Goal: Information Seeking & Learning: Learn about a topic

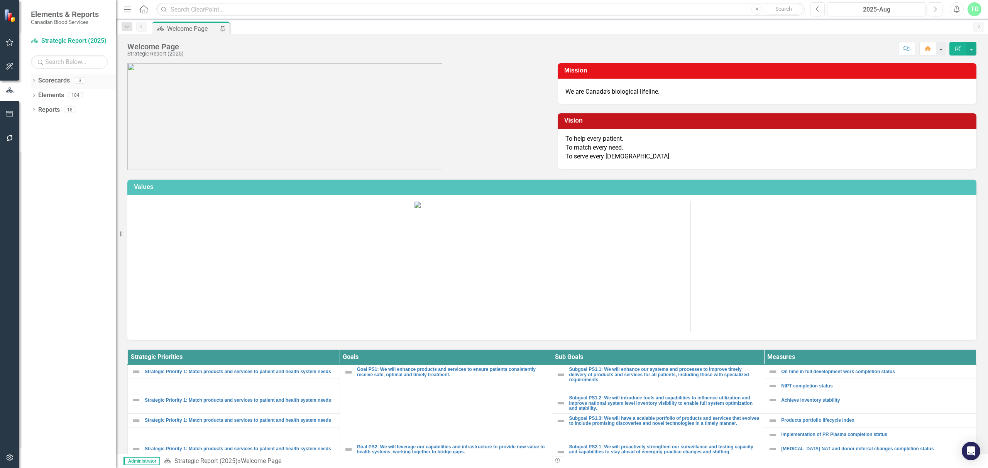
click at [32, 78] on div "Dropdown Scorecards 3" at bounding box center [73, 81] width 85 height 15
click at [34, 79] on icon "Dropdown" at bounding box center [33, 81] width 5 height 4
click at [62, 109] on link "Operational Report" at bounding box center [78, 110] width 73 height 9
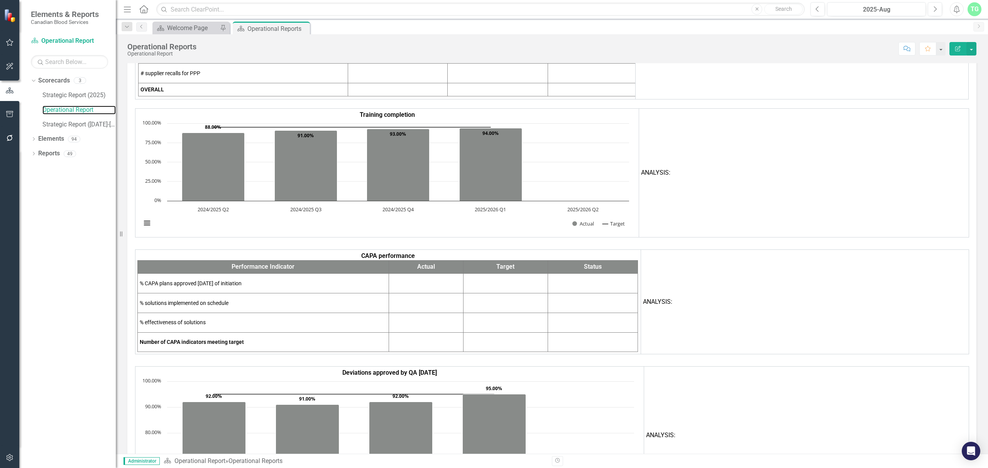
scroll to position [5247, 0]
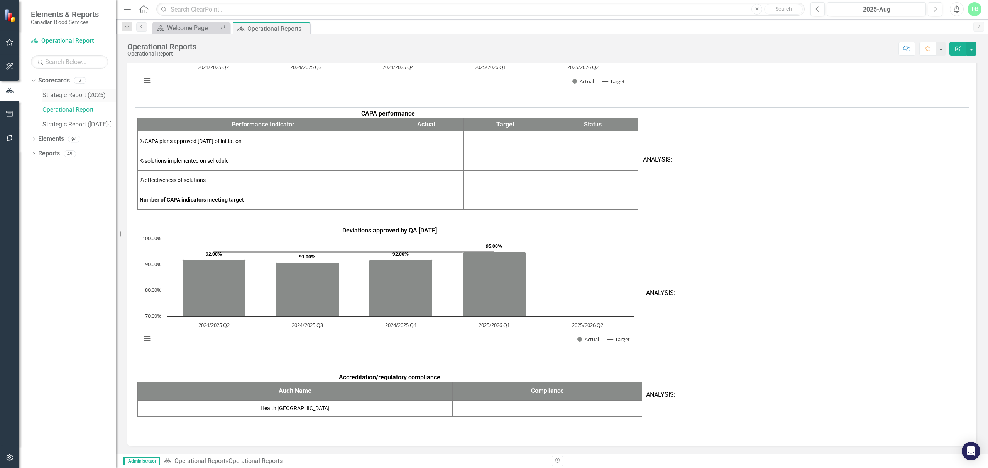
click at [80, 98] on link "Strategic Report (2025)" at bounding box center [78, 95] width 73 height 9
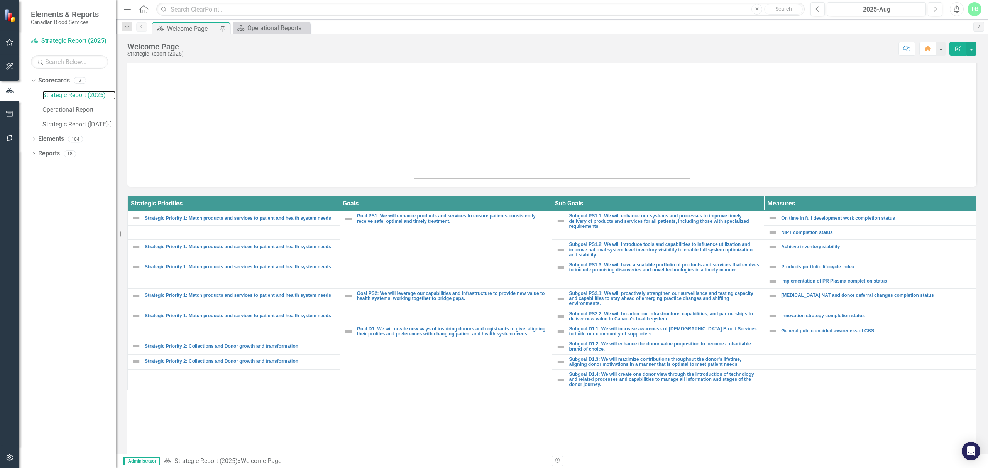
scroll to position [154, 0]
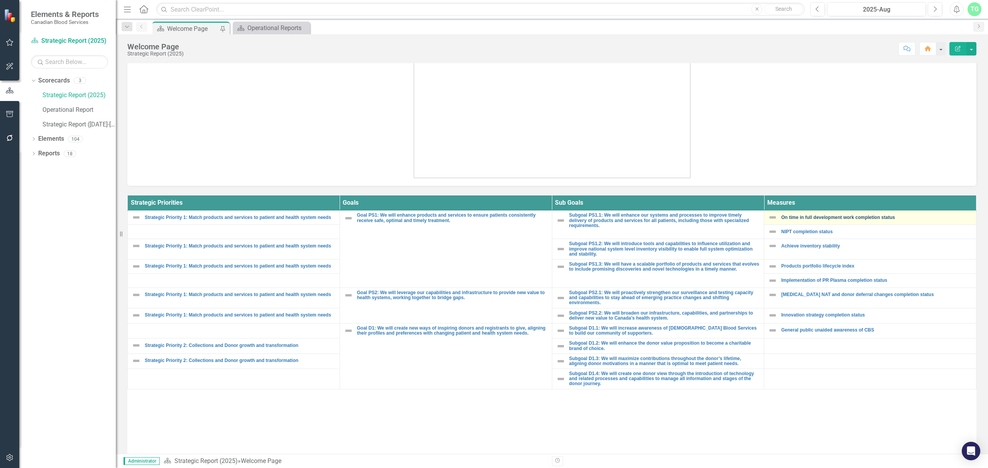
click at [811, 220] on link "On time in full development work completion status" at bounding box center [876, 217] width 191 height 5
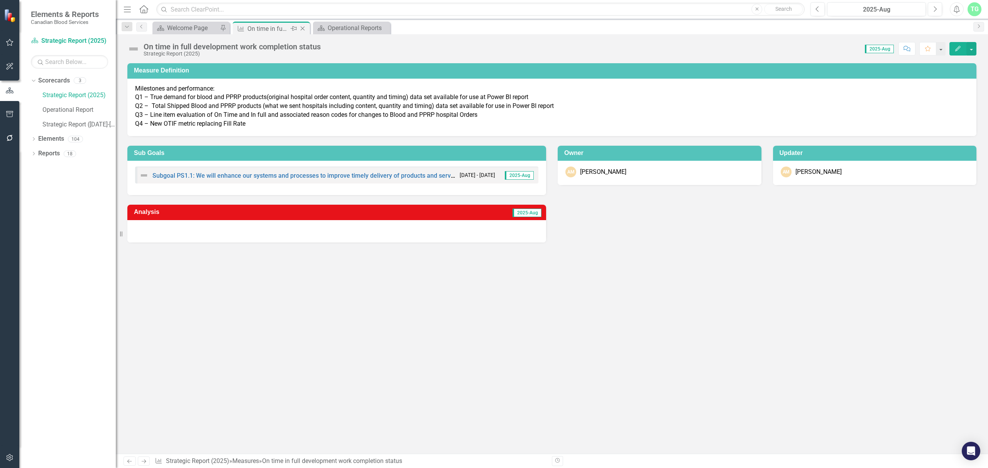
click at [306, 27] on icon "Close" at bounding box center [303, 28] width 8 height 6
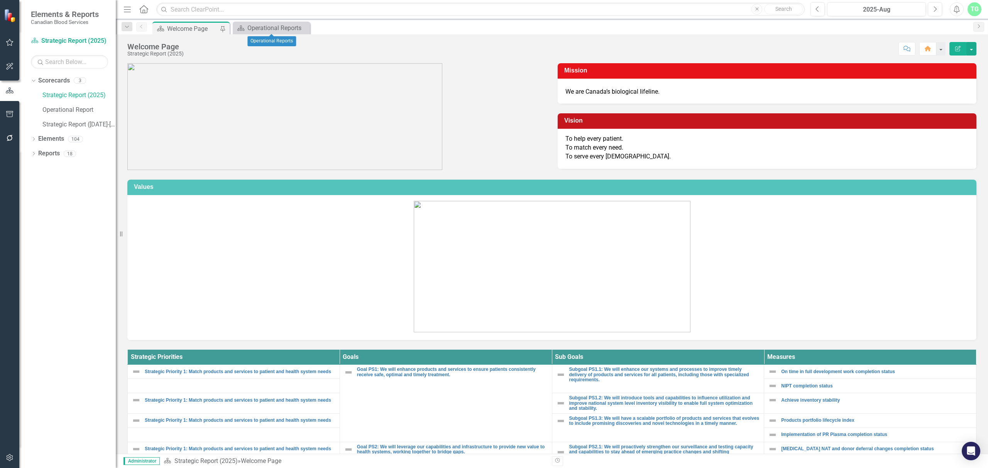
click at [0, 0] on icon "Close" at bounding box center [0, 0] width 0 height 0
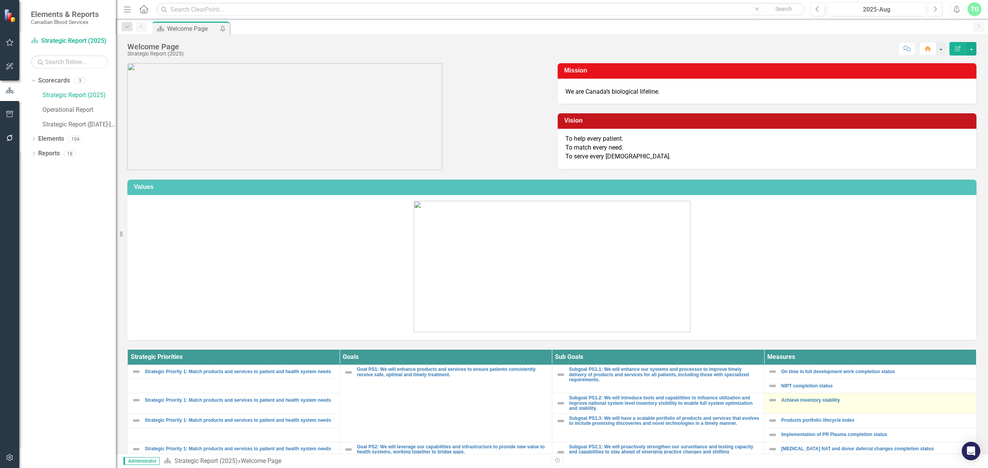
click at [818, 404] on div "Achieve inventory stability" at bounding box center [870, 400] width 204 height 9
click at [818, 400] on link "Achieve inventory stability" at bounding box center [876, 400] width 191 height 5
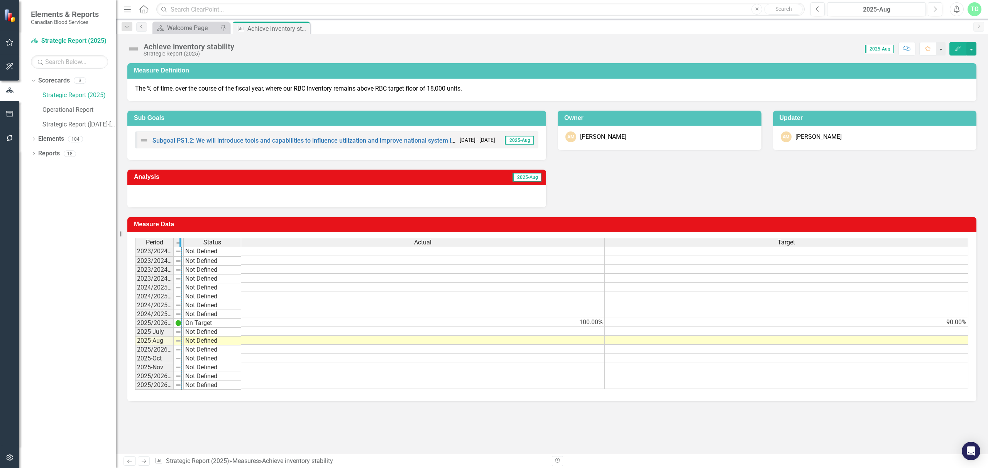
drag, startPoint x: 172, startPoint y: 244, endPoint x: 180, endPoint y: 244, distance: 8.1
click at [232, 433] on div "Measure Definition The % of time, over the course of the fiscal year, where our…" at bounding box center [552, 258] width 872 height 391
click at [307, 26] on div "Close" at bounding box center [303, 29] width 10 height 10
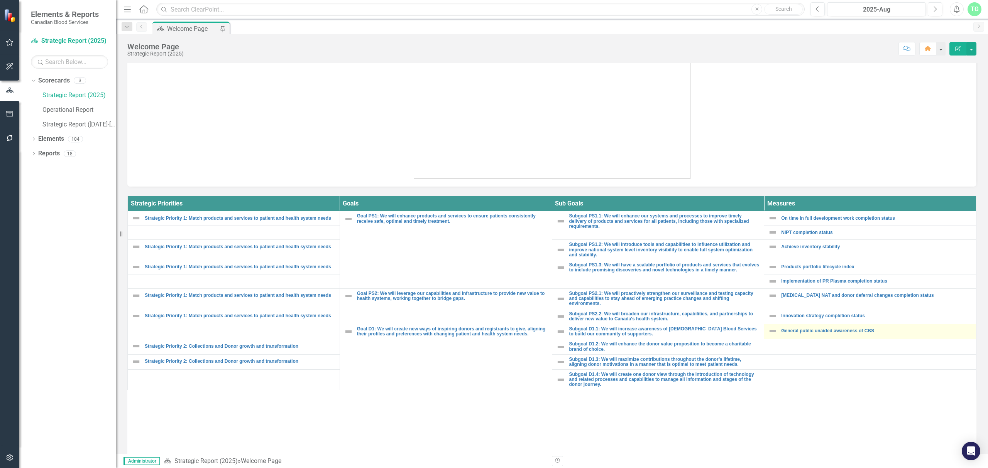
scroll to position [154, 0]
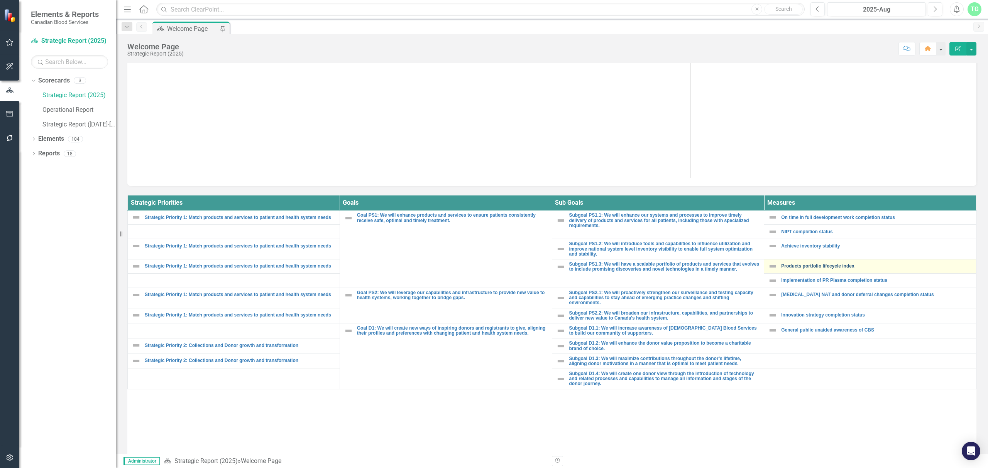
click at [847, 268] on link "Products portfolio lifecycle index" at bounding box center [876, 266] width 191 height 5
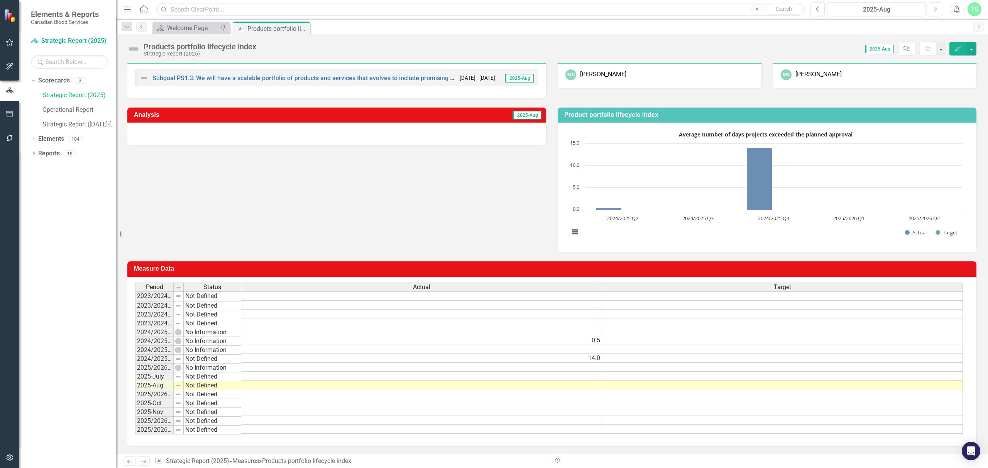
scroll to position [77, 0]
click at [302, 27] on icon "Close" at bounding box center [303, 28] width 8 height 6
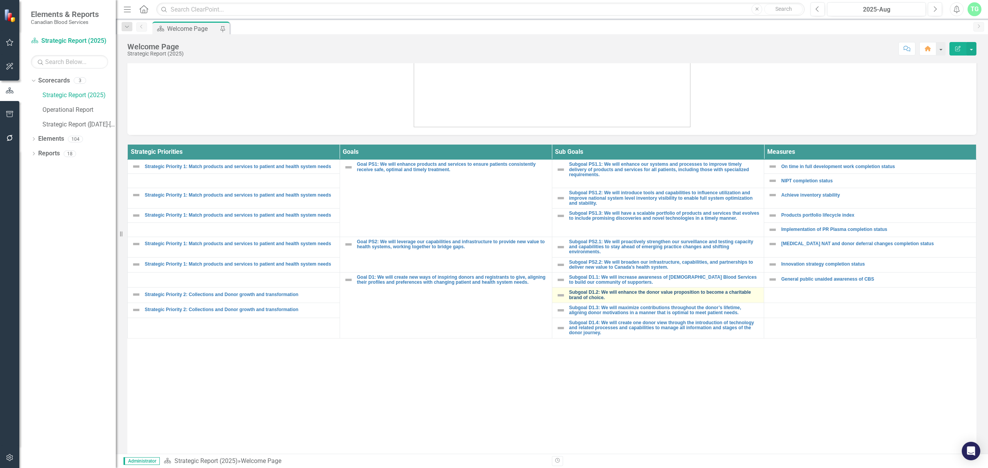
scroll to position [206, 0]
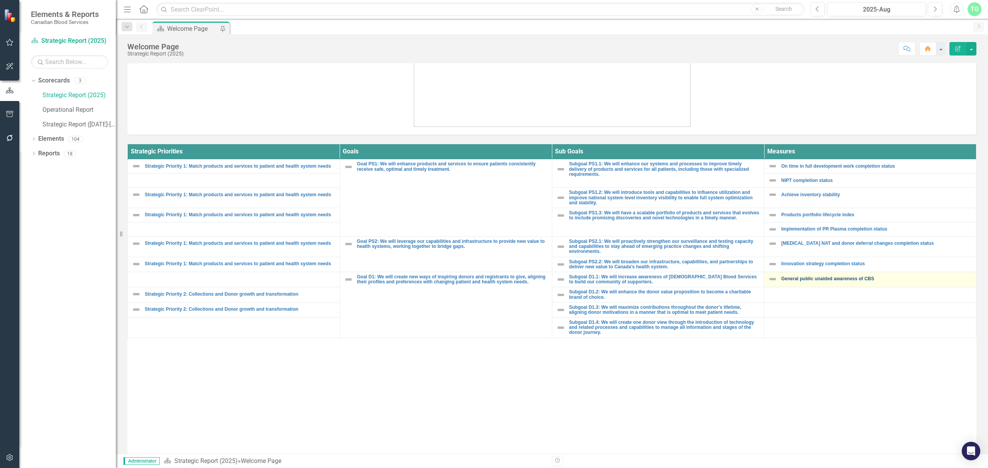
click at [859, 279] on link "General public unaided awareness of CBS" at bounding box center [876, 279] width 191 height 5
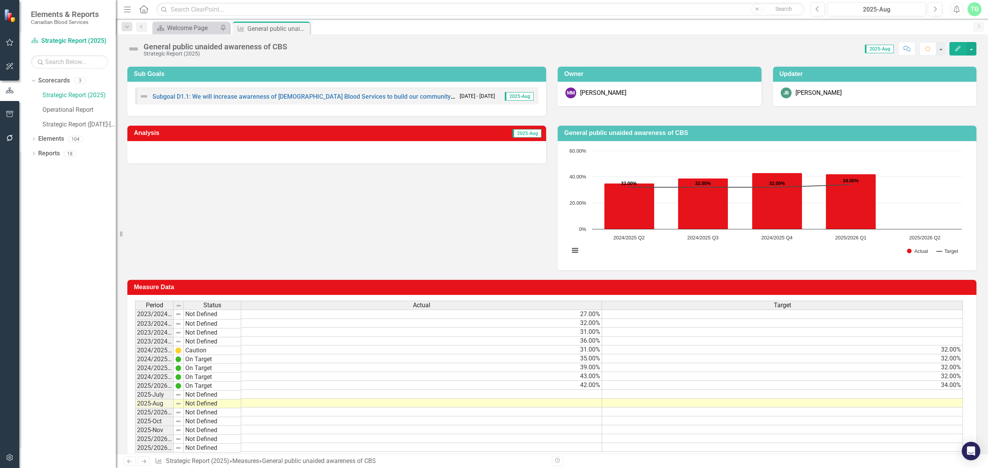
scroll to position [68, 0]
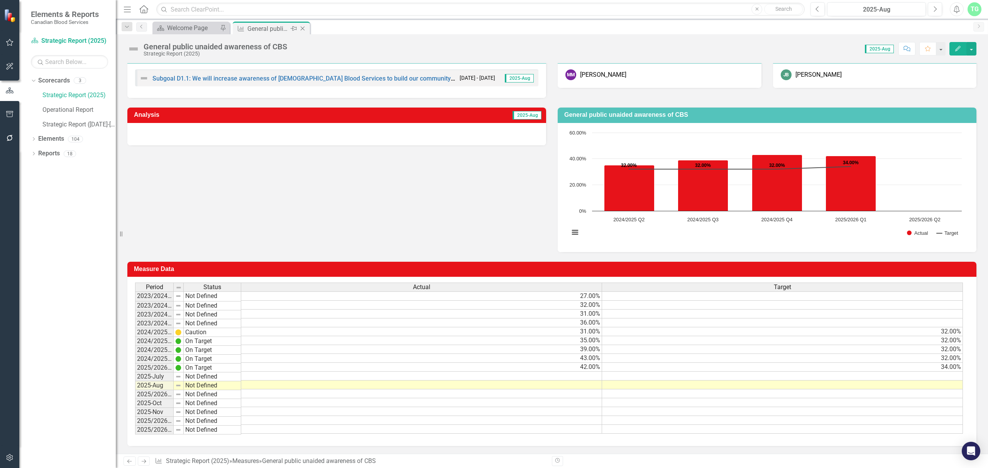
click at [303, 28] on icon at bounding box center [303, 29] width 4 height 4
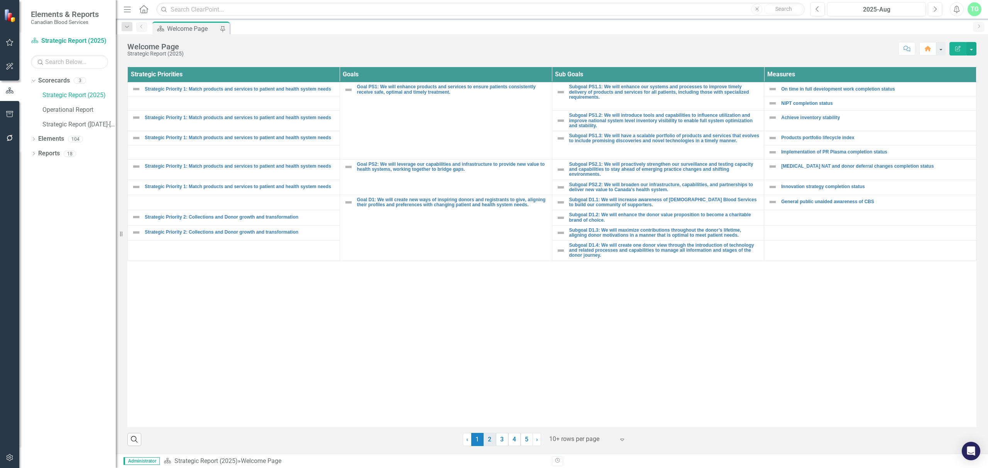
click at [486, 445] on link "2" at bounding box center [489, 439] width 12 height 13
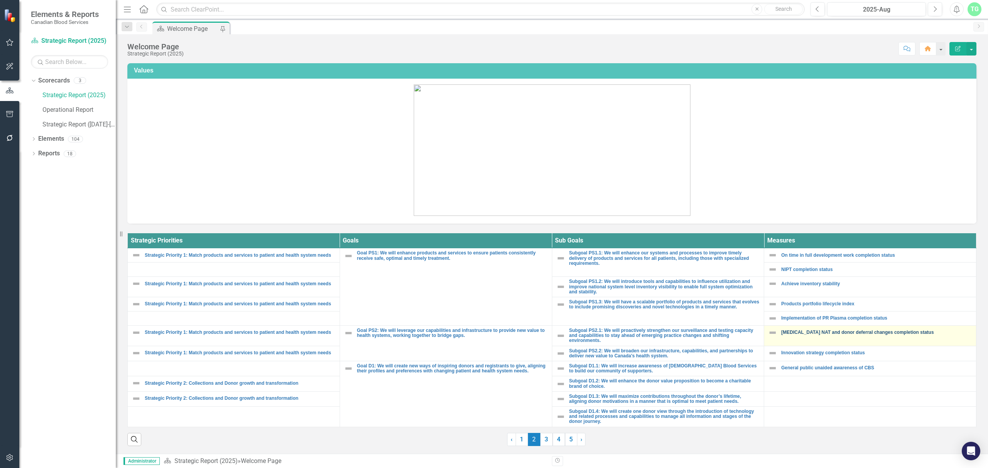
scroll to position [283, 0]
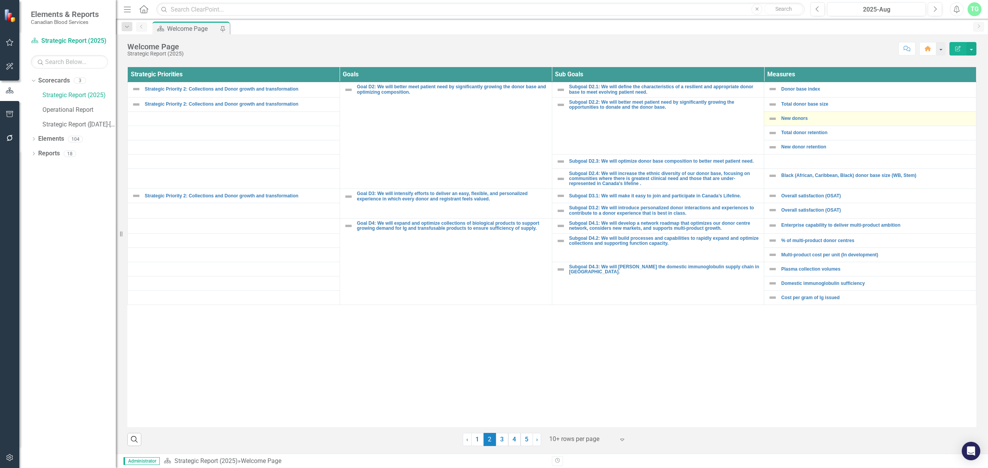
click at [795, 115] on div "New donors" at bounding box center [870, 118] width 204 height 9
click at [795, 119] on link "New donors" at bounding box center [876, 118] width 191 height 5
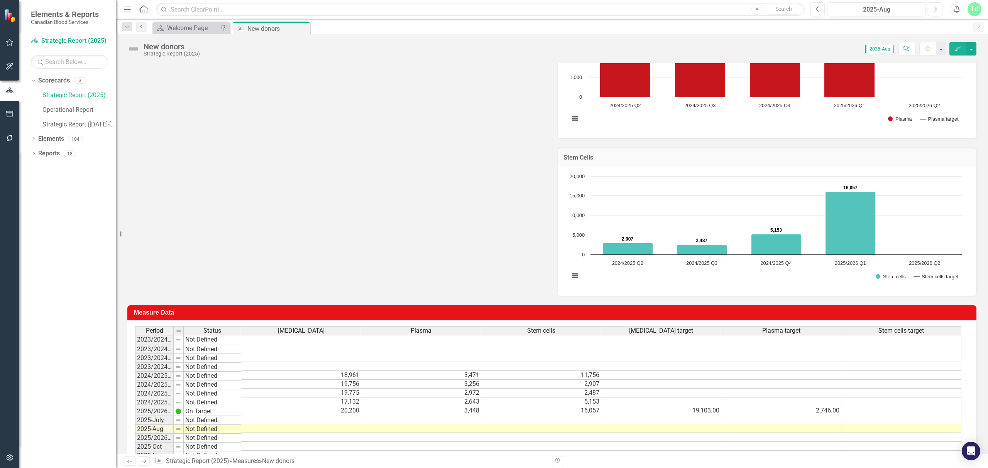
scroll to position [392, 0]
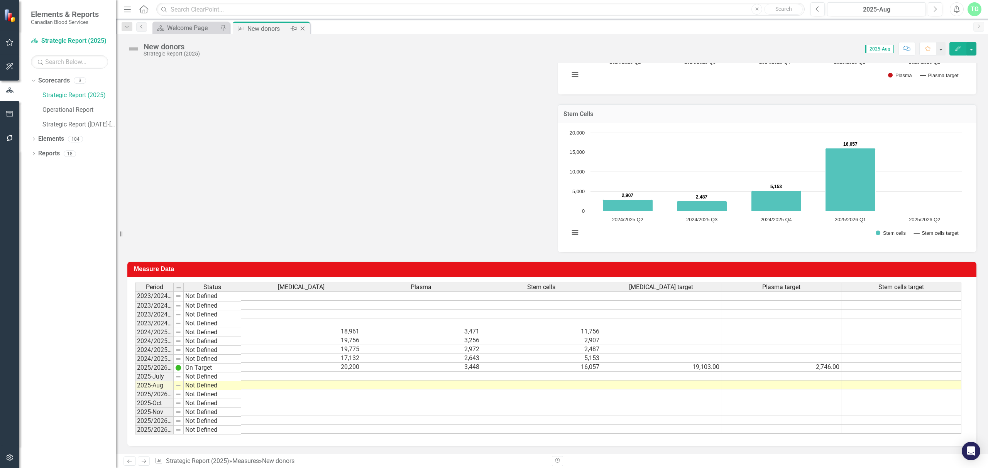
click at [300, 28] on icon "Close" at bounding box center [303, 28] width 8 height 6
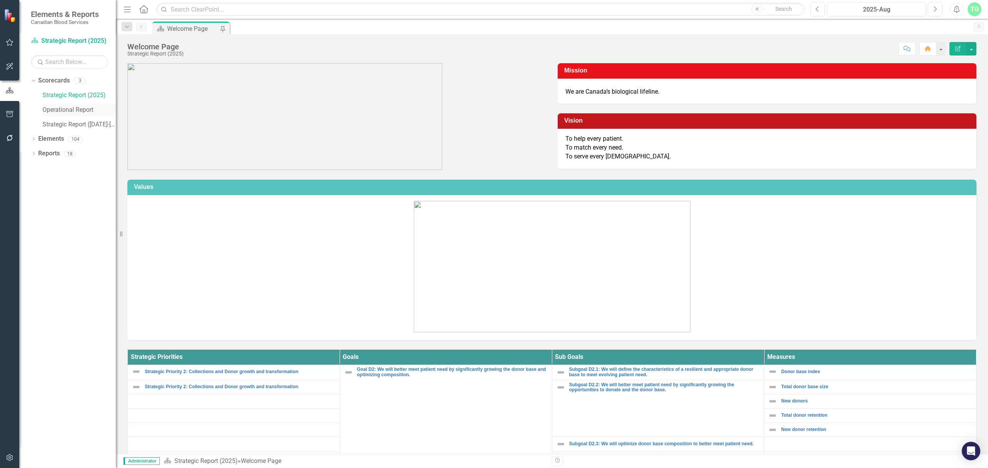
click at [67, 112] on link "Operational Report" at bounding box center [78, 110] width 73 height 9
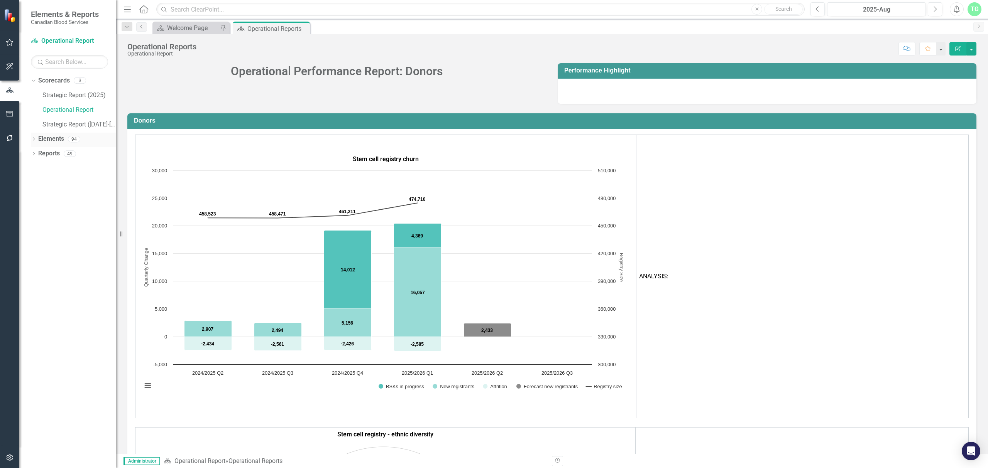
click at [34, 142] on icon "Dropdown" at bounding box center [33, 140] width 5 height 4
click at [36, 172] on div "Dropdown" at bounding box center [37, 169] width 5 height 7
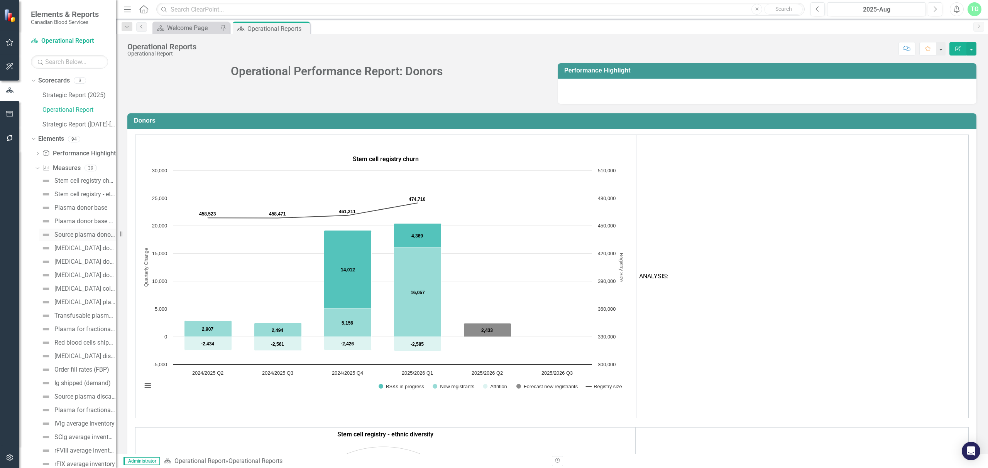
click at [64, 233] on div "Source plasma donor frequency" at bounding box center [84, 234] width 61 height 7
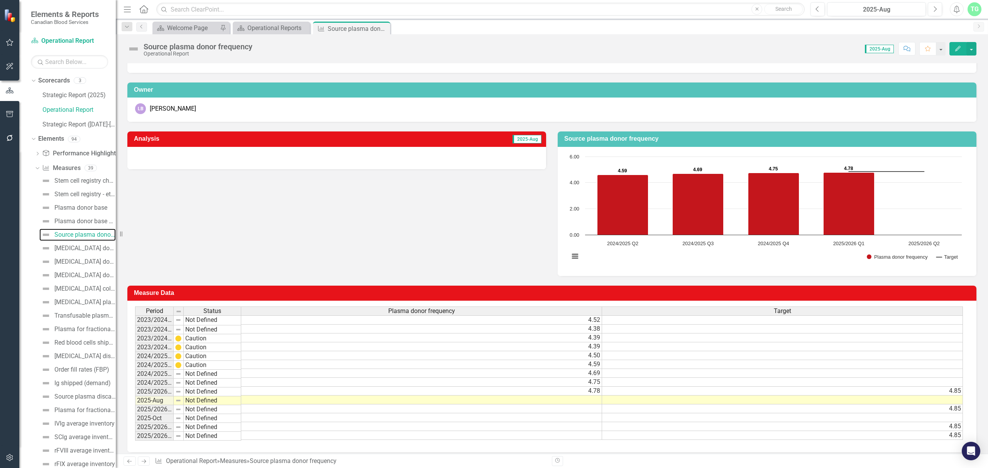
scroll to position [41, 0]
